Goal: Task Accomplishment & Management: Use online tool/utility

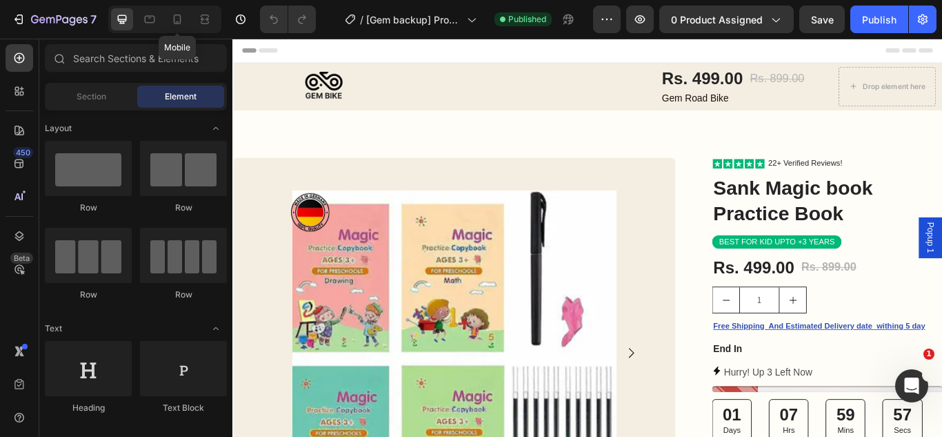
click at [187, 30] on div at bounding box center [177, 19] width 22 height 22
click at [181, 28] on div at bounding box center [177, 19] width 22 height 22
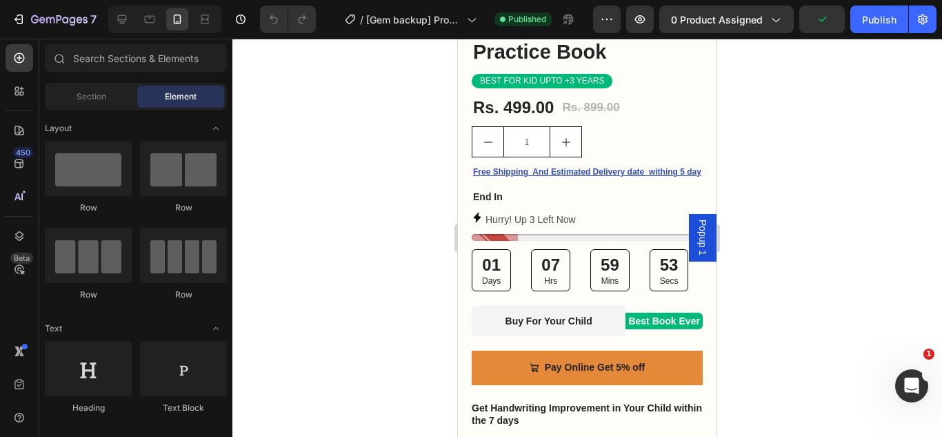
scroll to position [410, 0]
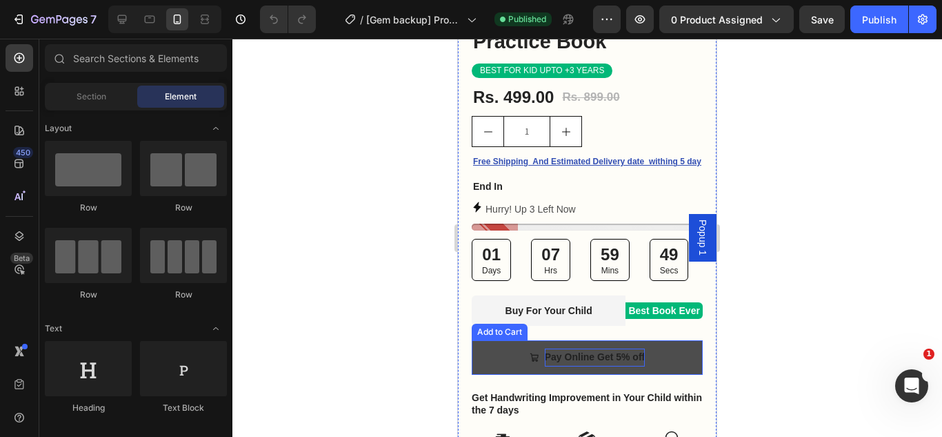
click at [614, 363] on div "Pay Online Get 5% off" at bounding box center [595, 356] width 100 height 17
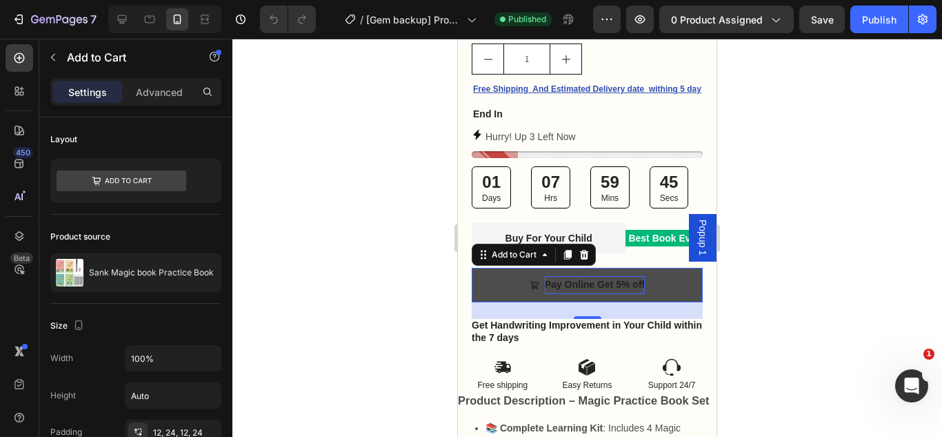
scroll to position [485, 0]
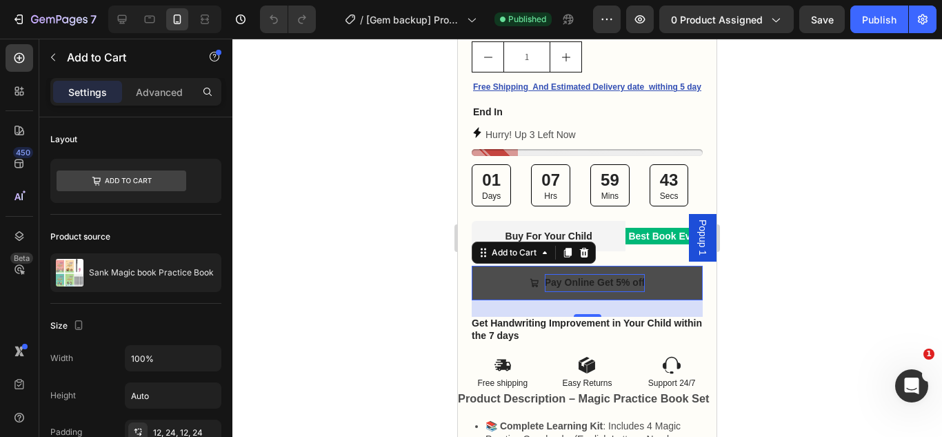
click at [611, 291] on div "Pay Online Get 5% off" at bounding box center [595, 282] width 100 height 17
click at [611, 291] on p "Pay Online Get 5% off" at bounding box center [595, 282] width 100 height 17
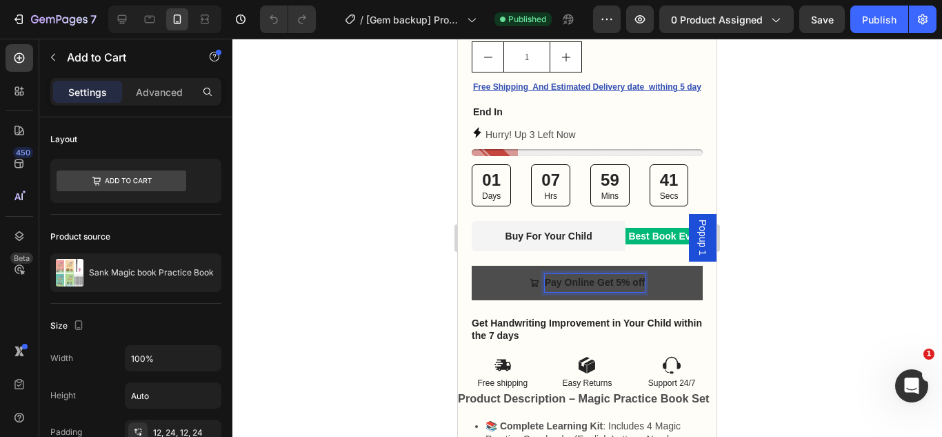
click at [617, 291] on p "Pay Online Get 5% off" at bounding box center [595, 282] width 100 height 17
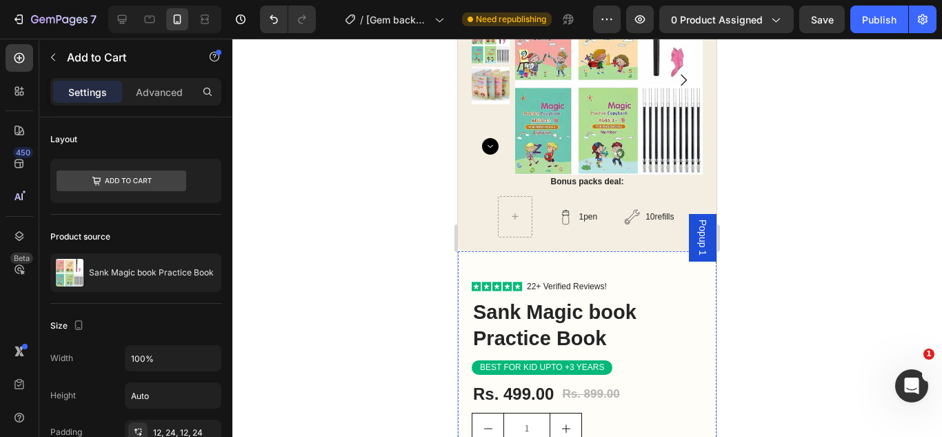
scroll to position [0, 0]
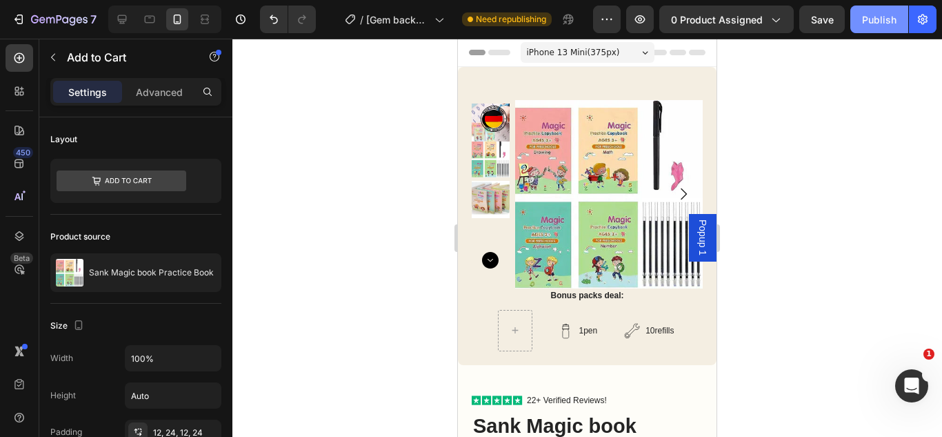
click at [876, 21] on div "Publish" at bounding box center [879, 19] width 34 height 14
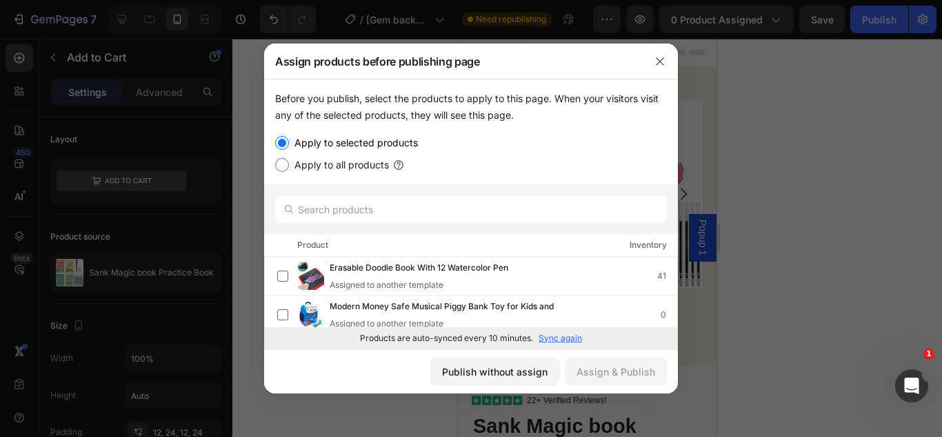
click at [348, 166] on label "Apply to all products" at bounding box center [339, 165] width 100 height 17
click at [289, 166] on input "Apply to all products" at bounding box center [282, 165] width 14 height 14
radio input "true"
click at [341, 151] on label "Apply to selected products" at bounding box center [353, 143] width 129 height 17
click at [289, 150] on input "Apply to selected products" at bounding box center [282, 143] width 14 height 14
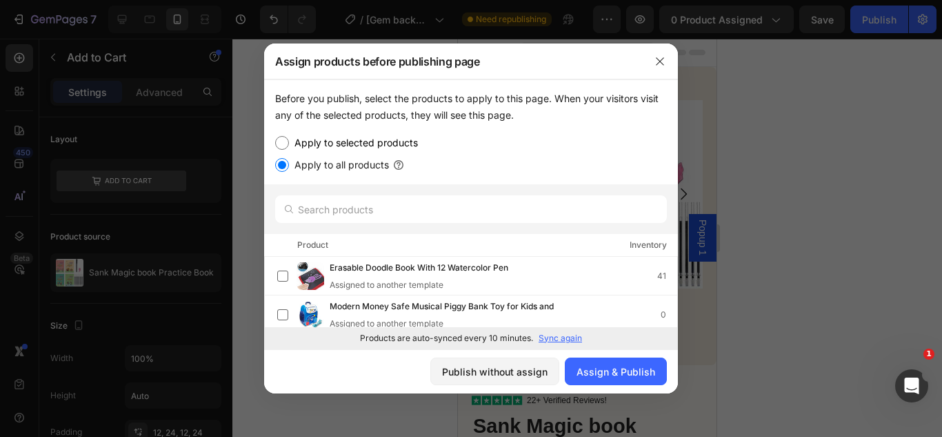
radio input "true"
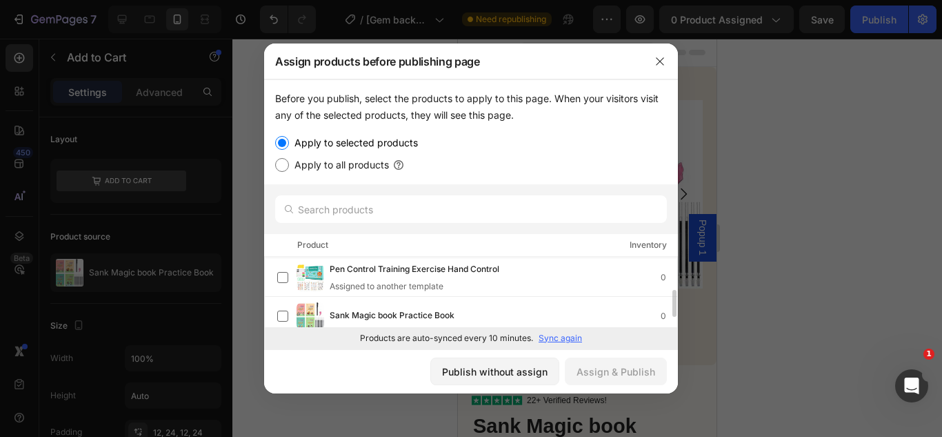
scroll to position [121, 0]
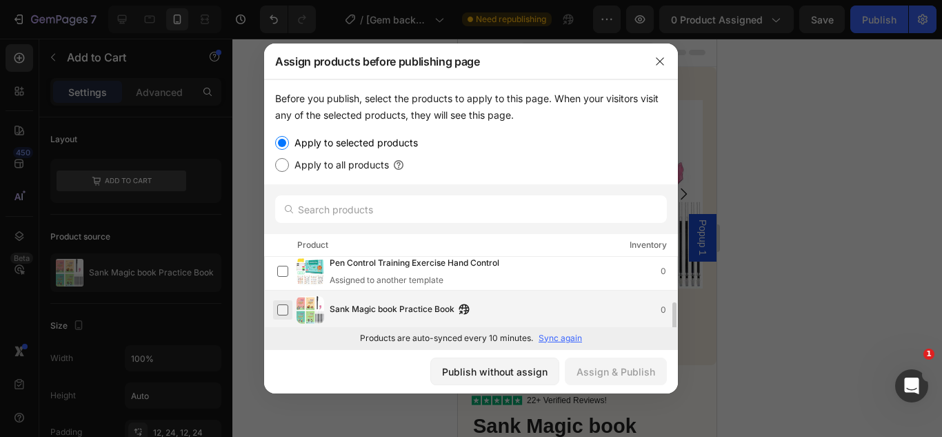
click at [281, 306] on label at bounding box center [282, 309] width 11 height 11
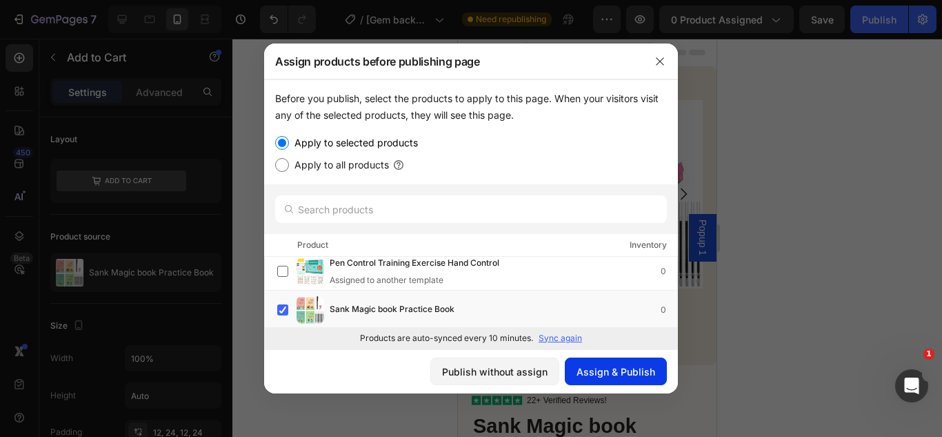
click at [636, 363] on button "Assign & Publish" at bounding box center [616, 371] width 102 height 28
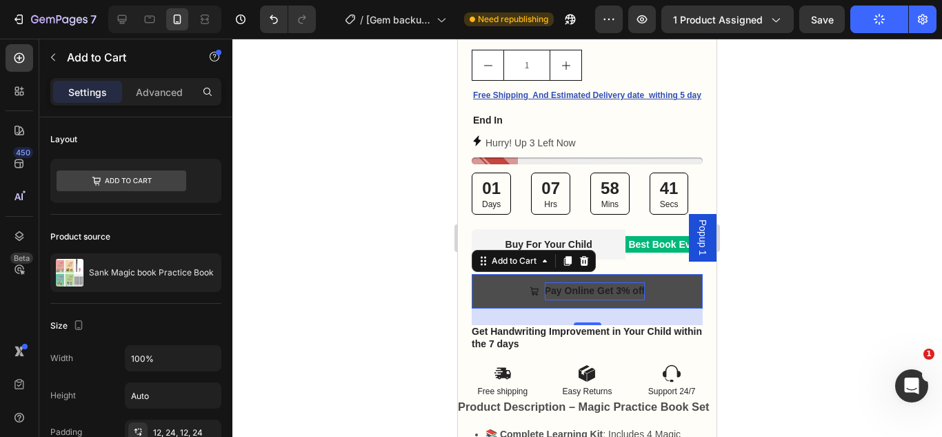
scroll to position [477, 0]
